Goal: Task Accomplishment & Management: Complete application form

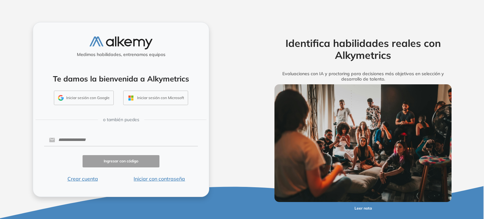
click at [79, 98] on button "Iniciar sesión con Google" at bounding box center [84, 98] width 60 height 14
click at [97, 96] on button "Iniciar sesión con Google" at bounding box center [84, 98] width 60 height 14
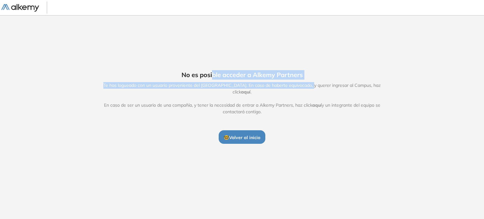
drag, startPoint x: 212, startPoint y: 76, endPoint x: 306, endPoint y: 86, distance: 94.8
click at [306, 86] on div "No es posible acceder a Alkemy Partners Te has logueado con un usuario provenie…" at bounding box center [242, 106] width 323 height 73
click at [251, 135] on span "🤓 Volver al inicio" at bounding box center [242, 138] width 37 height 6
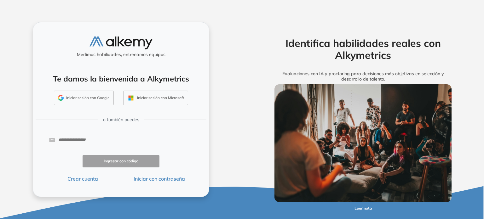
click at [93, 98] on button "Iniciar sesión con Google" at bounding box center [84, 98] width 60 height 14
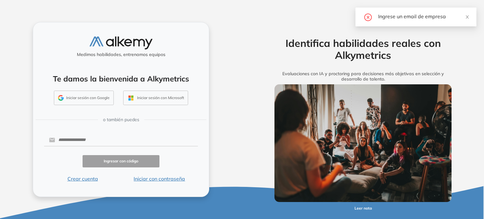
click at [86, 100] on button "Iniciar sesión con Google" at bounding box center [84, 98] width 60 height 14
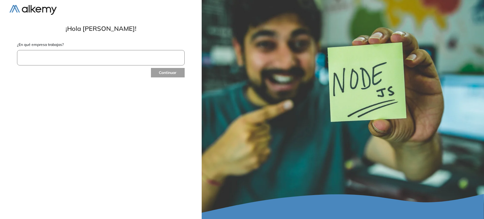
click at [102, 55] on input "text" at bounding box center [101, 57] width 168 height 15
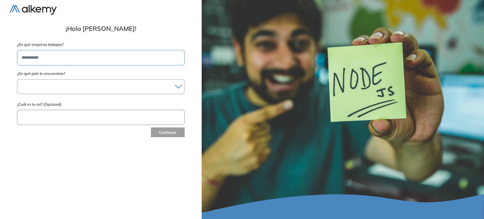
type input "**********"
click at [67, 84] on div at bounding box center [100, 86] width 167 height 9
click at [90, 75] on div "¿En qué país te encuentras? [GEOGRAPHIC_DATA] [GEOGRAPHIC_DATA] [GEOGRAPHIC_DAT…" at bounding box center [101, 81] width 168 height 25
click at [87, 88] on div at bounding box center [100, 86] width 167 height 9
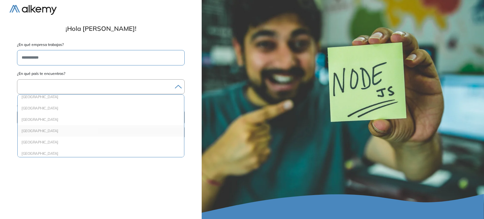
scroll to position [158, 0]
click at [66, 140] on li "[GEOGRAPHIC_DATA]" at bounding box center [100, 138] width 161 height 6
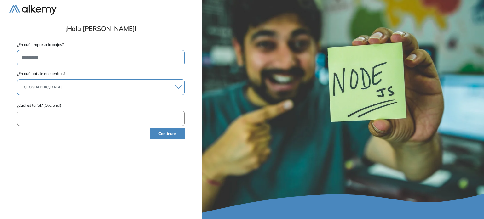
click at [78, 118] on input "text" at bounding box center [101, 118] width 168 height 15
type input "**"
click at [171, 134] on button "Continuar" at bounding box center [167, 134] width 34 height 10
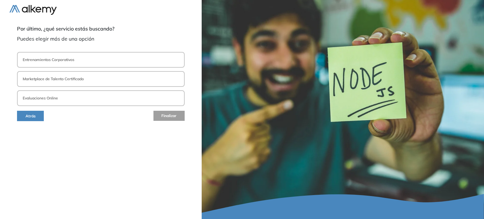
click at [66, 65] on button "Entrenamientos Corporativos" at bounding box center [101, 60] width 168 height 16
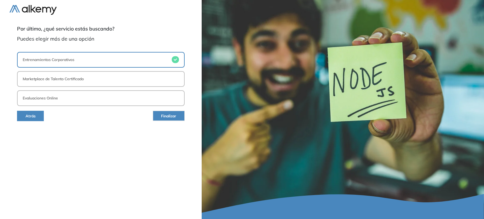
click at [90, 79] on button "Marketplace de Talento Certificado" at bounding box center [101, 79] width 168 height 16
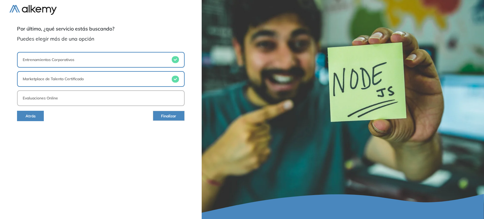
click at [107, 98] on button "Evaluaciones Online" at bounding box center [101, 98] width 168 height 16
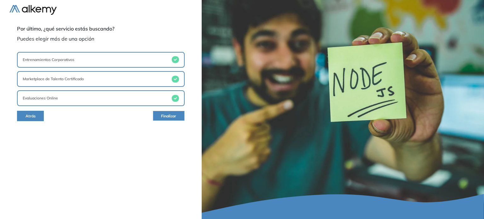
click at [177, 117] on button "Finalizar" at bounding box center [169, 116] width 32 height 10
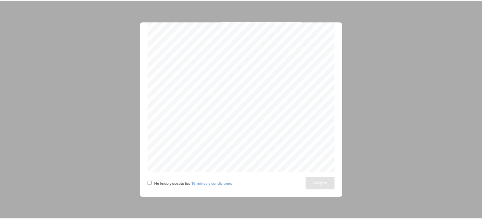
scroll to position [1996, 0]
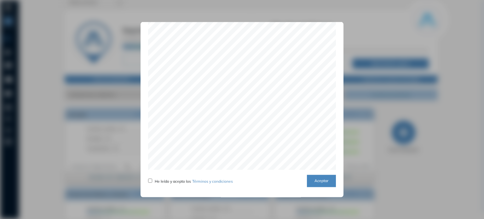
click at [329, 178] on button "Aceptar" at bounding box center [321, 181] width 29 height 12
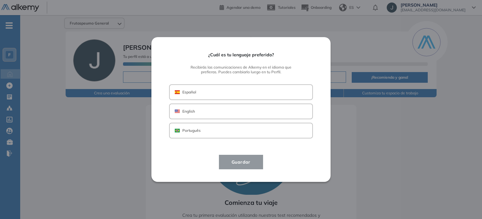
click at [256, 91] on button "Español" at bounding box center [241, 92] width 144 height 16
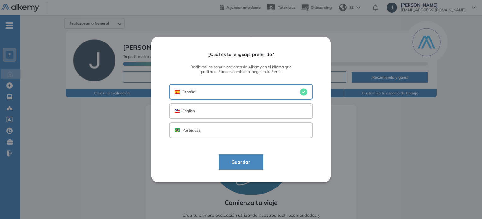
click at [253, 163] on span "Guardar" at bounding box center [240, 163] width 29 height 8
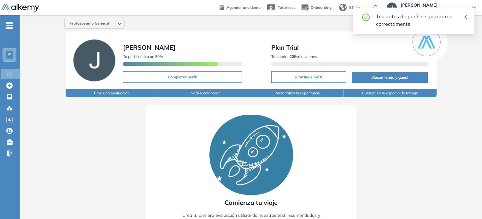
click at [463, 18] on icon "close" at bounding box center [465, 17] width 4 height 4
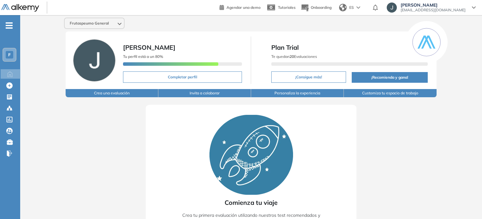
click at [184, 77] on button "Completar perfil" at bounding box center [182, 77] width 119 height 11
select select "**"
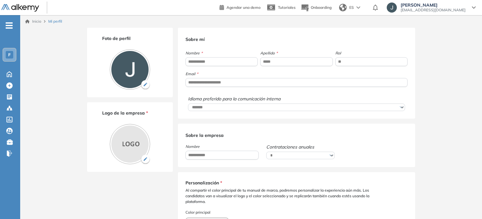
type input "*******"
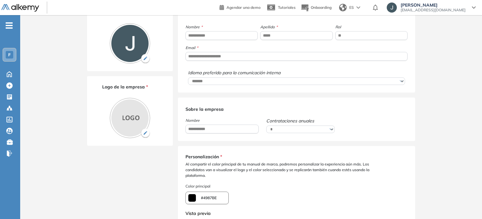
scroll to position [32, 0]
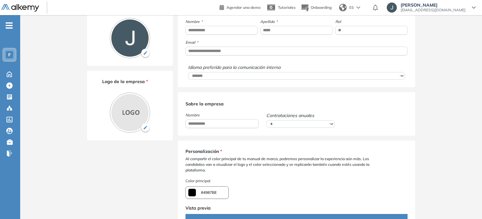
click at [332, 127] on select "**********" at bounding box center [300, 124] width 68 height 8
select select "****"
click at [266, 121] on select "**********" at bounding box center [300, 124] width 68 height 8
click at [285, 149] on div "Personalización * Al compartir el color principal de tu manual de marca, podrem…" at bounding box center [296, 216] width 237 height 150
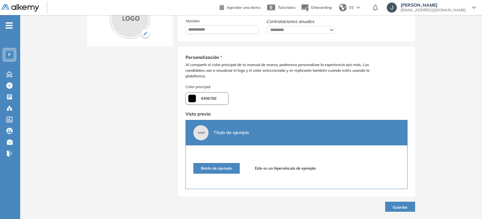
scroll to position [135, 0]
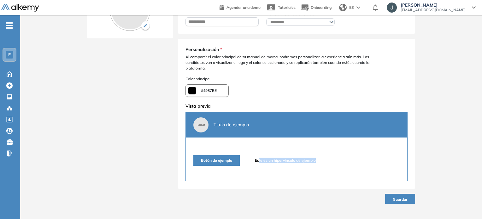
drag, startPoint x: 259, startPoint y: 158, endPoint x: 321, endPoint y: 167, distance: 62.8
click at [321, 167] on div "Botón de ejemplo Este es un hipervínculo de ejemplo" at bounding box center [296, 160] width 221 height 41
click at [403, 202] on button "Guardar" at bounding box center [400, 199] width 30 height 10
click at [404, 198] on span "Guardar" at bounding box center [399, 199] width 15 height 5
type input "*******"
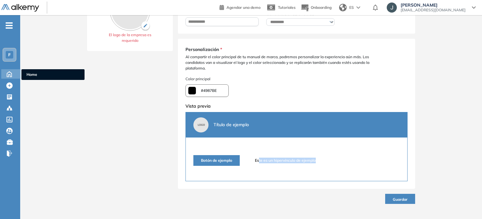
click at [5, 71] on icon at bounding box center [9, 74] width 11 height 8
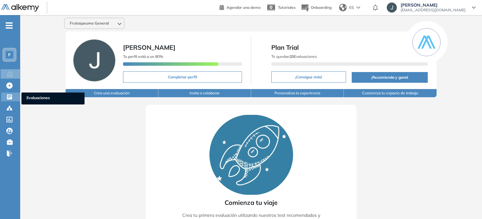
click at [9, 95] on icon at bounding box center [9, 97] width 6 height 6
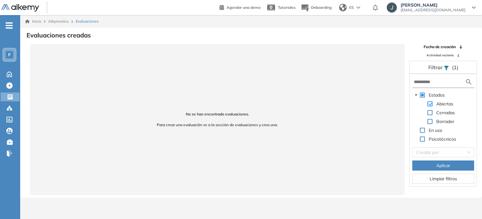
click at [431, 105] on span at bounding box center [429, 103] width 5 height 5
click at [420, 94] on span at bounding box center [421, 95] width 5 height 5
click at [442, 165] on span "Aplicar" at bounding box center [443, 165] width 14 height 7
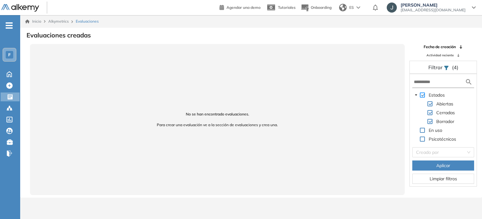
click at [420, 96] on span at bounding box center [421, 95] width 5 height 5
click at [434, 114] on div "Cerradas" at bounding box center [434, 113] width 44 height 9
click at [431, 112] on span at bounding box center [429, 112] width 5 height 5
click at [437, 165] on span "Aplicar" at bounding box center [443, 165] width 14 height 7
click at [12, 106] on icon at bounding box center [9, 108] width 6 height 6
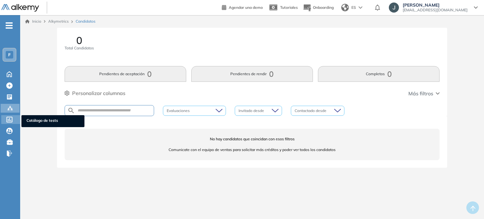
click at [9, 120] on icon at bounding box center [9, 120] width 6 height 6
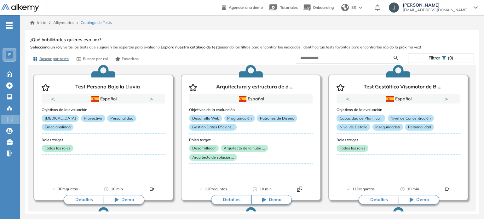
scroll to position [3026, 0]
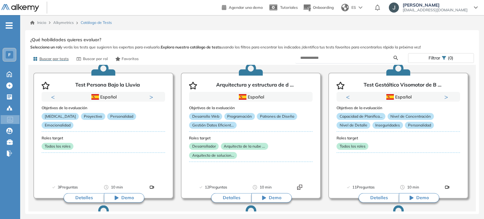
click at [461, 12] on span "jrivas@frutaspeumo.cl" at bounding box center [435, 10] width 65 height 5
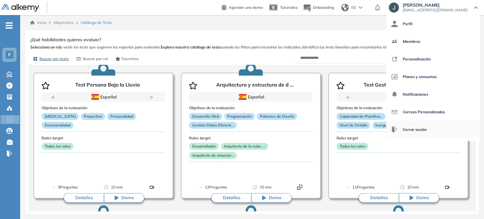
click at [427, 125] on span "Cerrar sesión" at bounding box center [415, 129] width 24 height 15
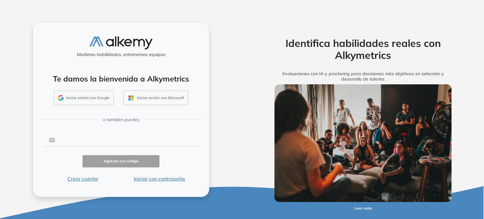
click at [102, 142] on input "text" at bounding box center [126, 140] width 143 height 12
type input "**********"
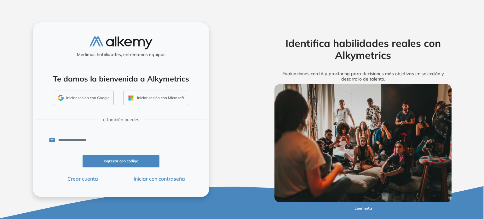
click at [121, 158] on button "Ingresar con código" at bounding box center [121, 161] width 77 height 12
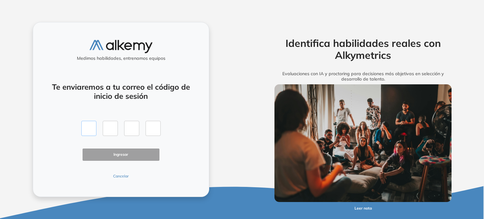
click at [89, 129] on input "text" at bounding box center [88, 128] width 15 height 15
type input "*"
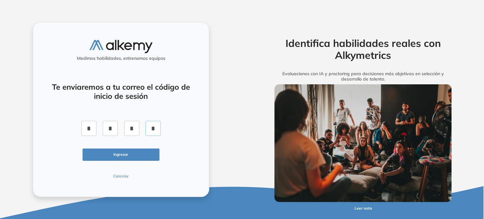
type input "*"
click at [120, 159] on button "Ingresar" at bounding box center [121, 155] width 77 height 12
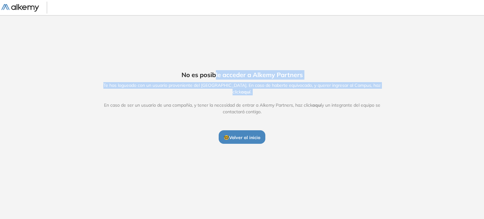
drag, startPoint x: 215, startPoint y: 80, endPoint x: 287, endPoint y: 94, distance: 73.2
click at [287, 94] on div "No es posible acceder a Alkemy Partners Te has logueado con un usuario provenie…" at bounding box center [242, 106] width 323 height 73
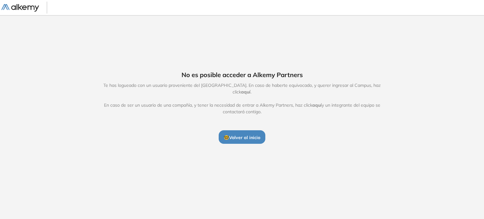
click at [286, 105] on span "Te has logueado con un usuario proveniente del Alkemy Campus. En caso de habert…" at bounding box center [242, 98] width 291 height 33
drag, startPoint x: 307, startPoint y: 113, endPoint x: 144, endPoint y: 86, distance: 165.1
click at [144, 86] on div "No es posible acceder a Alkemy Partners Te has logueado con un usuario provenie…" at bounding box center [242, 106] width 323 height 73
click at [279, 98] on span "Te has logueado con un usuario proveniente del Alkemy Campus. En caso de habert…" at bounding box center [242, 98] width 291 height 33
drag, startPoint x: 295, startPoint y: 102, endPoint x: 331, endPoint y: 107, distance: 35.6
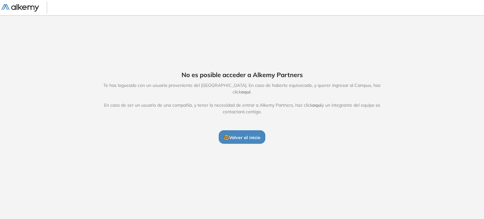
click at [331, 107] on span "Te has logueado con un usuario proveniente del Alkemy Campus. En caso de habert…" at bounding box center [242, 98] width 291 height 33
click at [348, 121] on div "No es posible acceder a Alkemy Partners Te has logueado con un usuario provenie…" at bounding box center [242, 106] width 323 height 73
click at [251, 89] on span "aquí" at bounding box center [245, 92] width 9 height 6
